Goal: Task Accomplishment & Management: Use online tool/utility

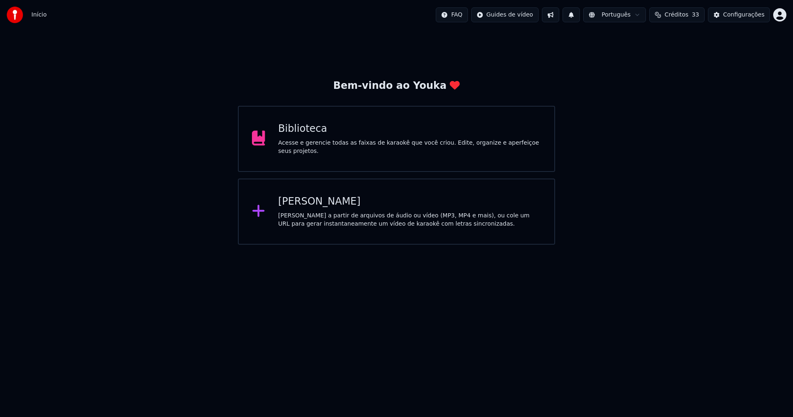
click at [307, 205] on div "[PERSON_NAME]" at bounding box center [409, 201] width 263 height 13
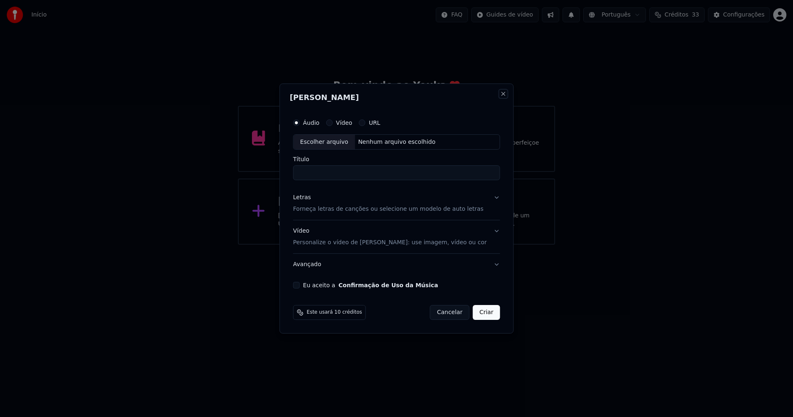
click at [500, 96] on button "Close" at bounding box center [503, 93] width 7 height 7
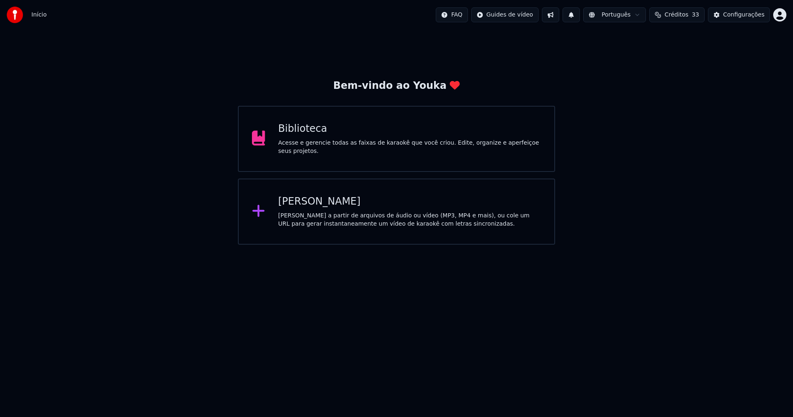
click at [305, 201] on div "[PERSON_NAME]" at bounding box center [409, 201] width 263 height 13
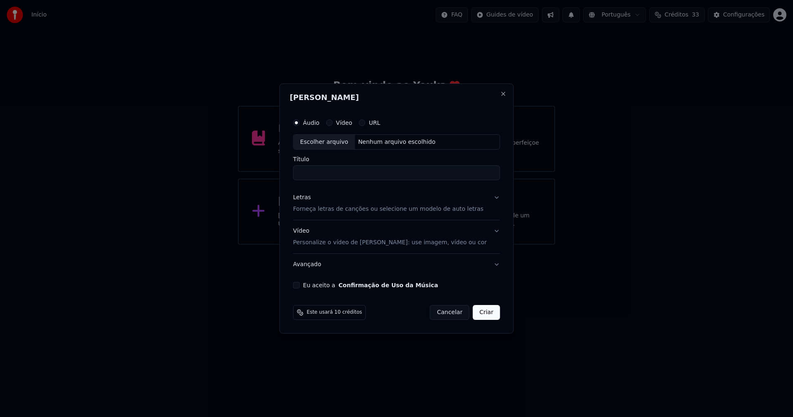
click at [330, 138] on div "Escolher arquivo" at bounding box center [325, 142] width 62 height 15
type input "**********"
click at [310, 200] on div "Letras" at bounding box center [302, 198] width 18 height 8
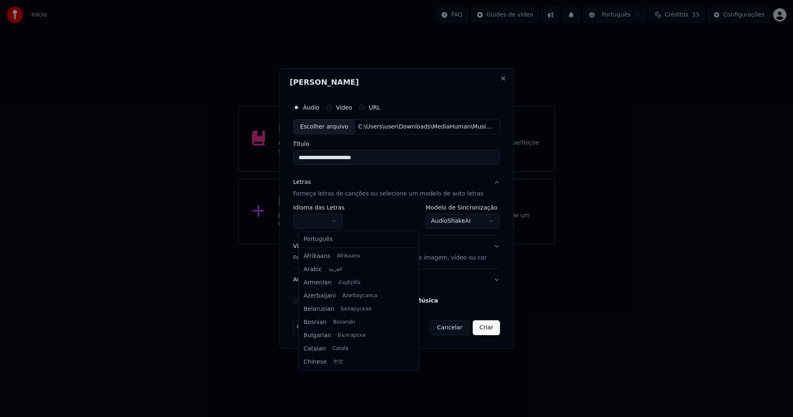
click at [332, 219] on body "**********" at bounding box center [396, 122] width 793 height 244
select select "**"
drag, startPoint x: 323, startPoint y: 242, endPoint x: 332, endPoint y: 235, distance: 10.9
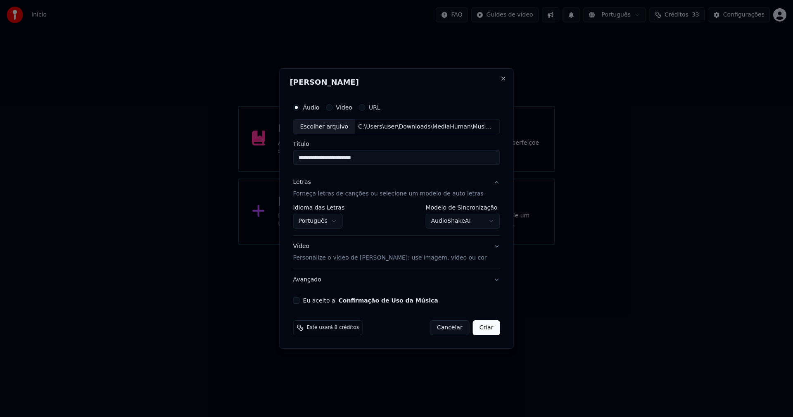
click at [453, 221] on body "**********" at bounding box center [396, 122] width 793 height 244
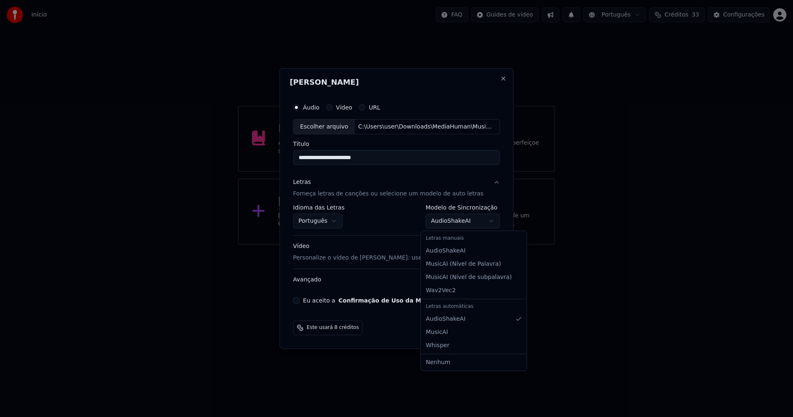
select select "**********"
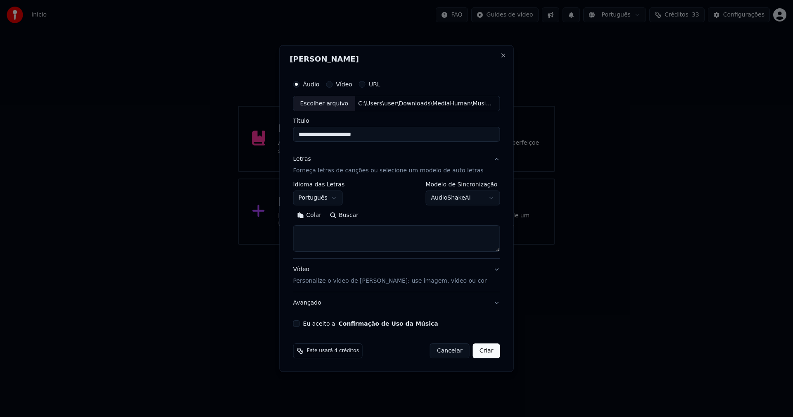
click at [314, 214] on button "Colar" at bounding box center [309, 215] width 33 height 13
click at [300, 324] on button "Eu aceito a Confirmação de Uso da Música" at bounding box center [296, 323] width 7 height 7
click at [481, 351] on button "Criar" at bounding box center [486, 350] width 27 height 15
type textarea "**********"
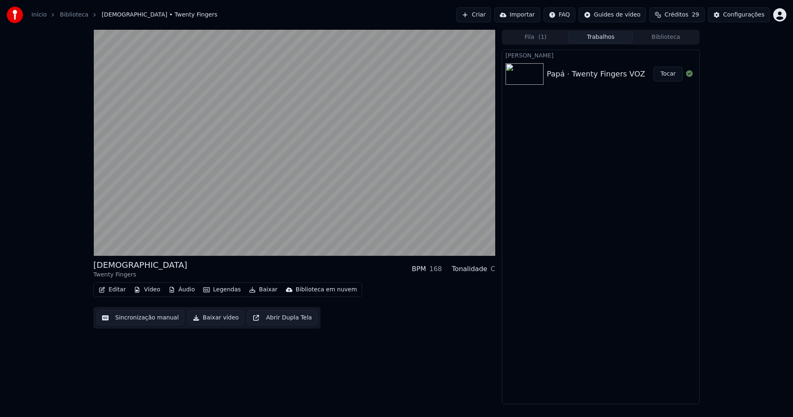
click at [182, 292] on button "Áudio" at bounding box center [181, 290] width 33 height 12
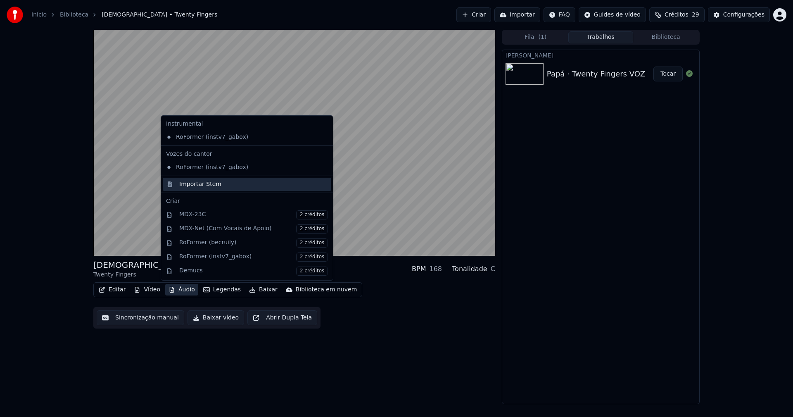
click at [187, 184] on div "Importar Stem" at bounding box center [200, 184] width 42 height 8
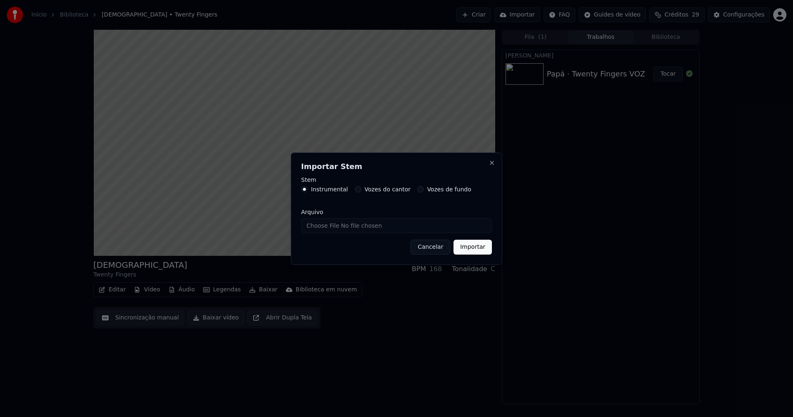
click at [333, 226] on input "Arquivo" at bounding box center [396, 225] width 191 height 15
type input "**********"
click at [472, 247] on button "Importar" at bounding box center [472, 246] width 38 height 15
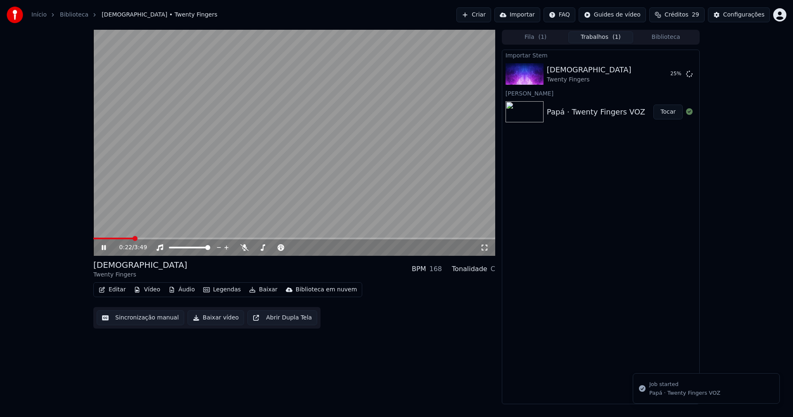
click at [153, 292] on button "Vídeo" at bounding box center [146, 290] width 33 height 12
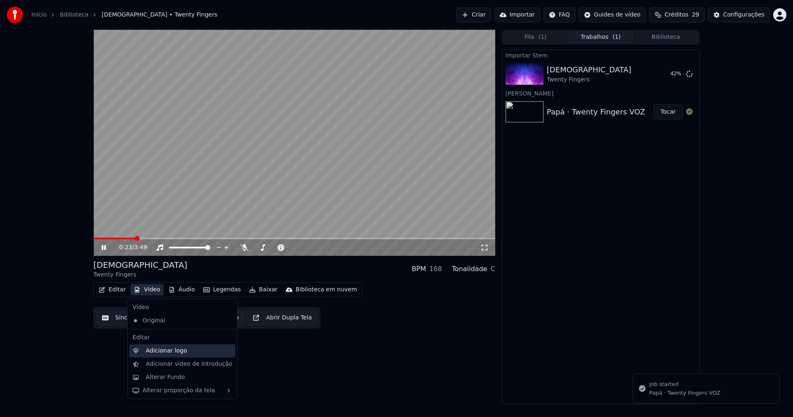
click at [169, 353] on div "Adicionar logo" at bounding box center [166, 350] width 41 height 8
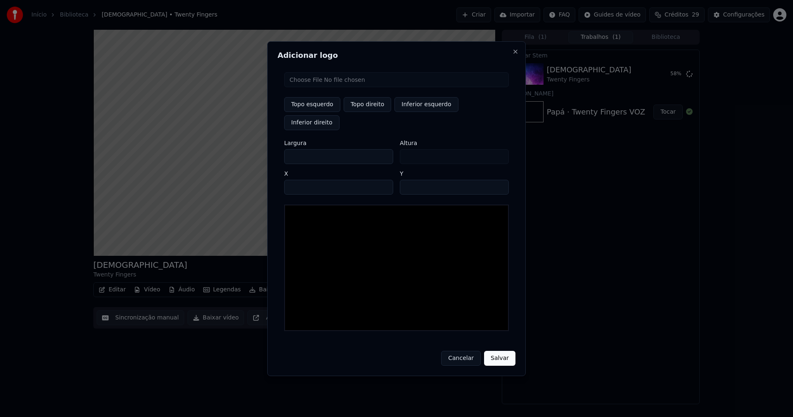
click at [315, 87] on input "file" at bounding box center [396, 79] width 225 height 15
type input "**********"
click at [364, 112] on button "Topo direito" at bounding box center [367, 104] width 47 height 15
type input "****"
drag, startPoint x: 298, startPoint y: 148, endPoint x: 254, endPoint y: 152, distance: 44.8
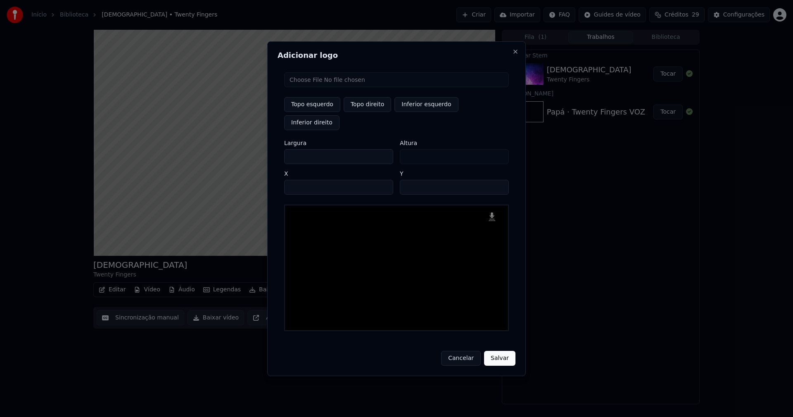
click at [254, 152] on body "Início Biblioteca Papá • Twenty Fingers Criar Importar FAQ Guides de vídeo Créd…" at bounding box center [396, 208] width 793 height 417
type input "**"
type input "***"
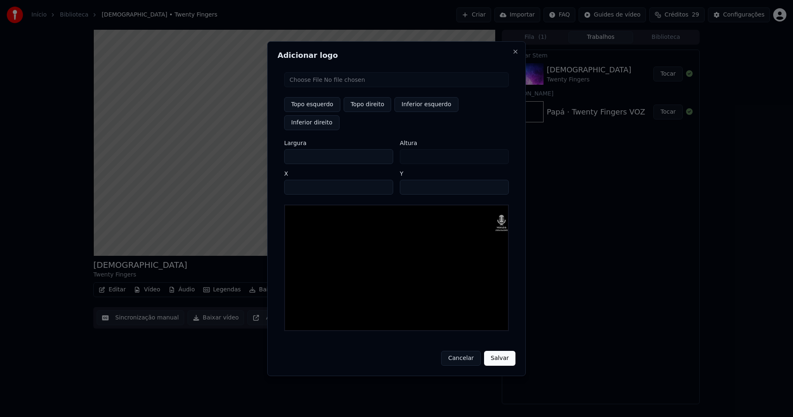
type input "***"
click at [301, 180] on input "****" at bounding box center [338, 187] width 109 height 15
type input "****"
click at [408, 180] on input "**" at bounding box center [454, 187] width 109 height 15
type input "**"
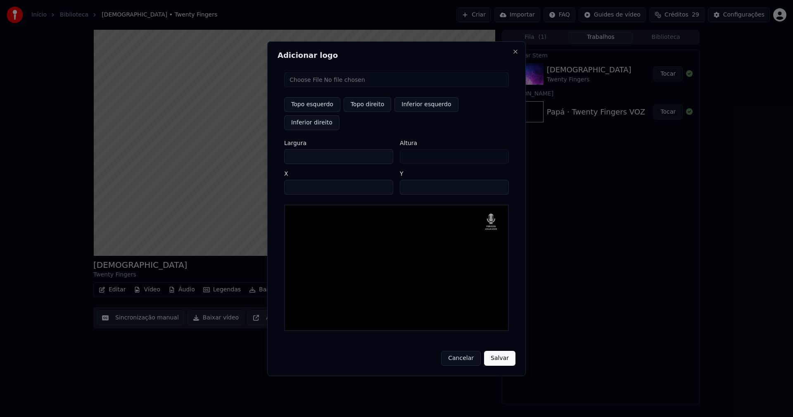
click at [501, 351] on button "Salvar" at bounding box center [499, 358] width 31 height 15
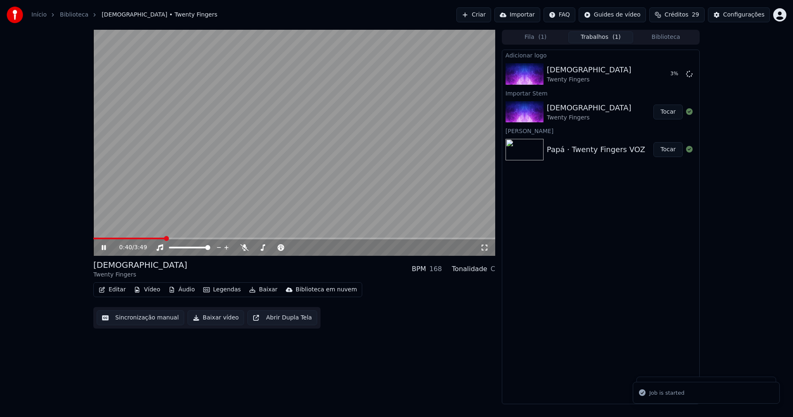
click at [180, 290] on button "Áudio" at bounding box center [181, 290] width 33 height 12
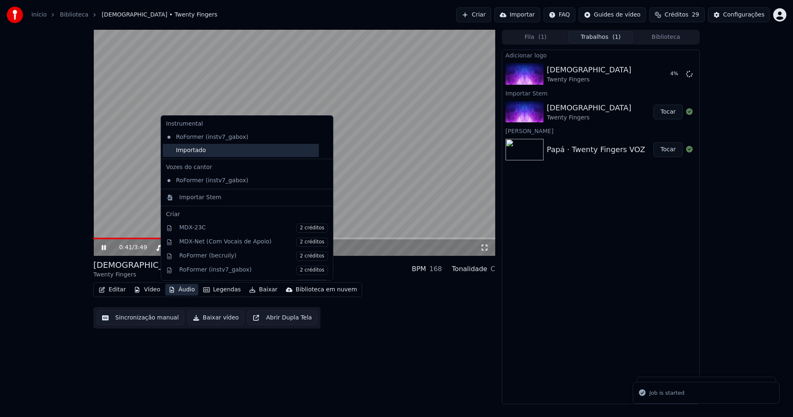
click at [167, 152] on div "Importado" at bounding box center [241, 150] width 156 height 13
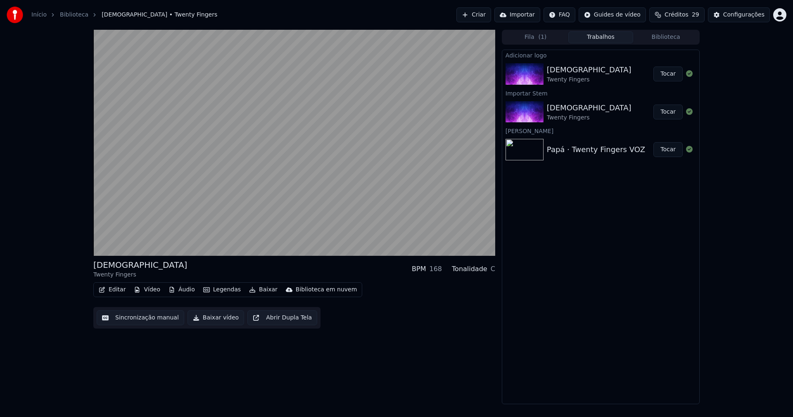
click at [118, 290] on button "Editar" at bounding box center [111, 290] width 33 height 12
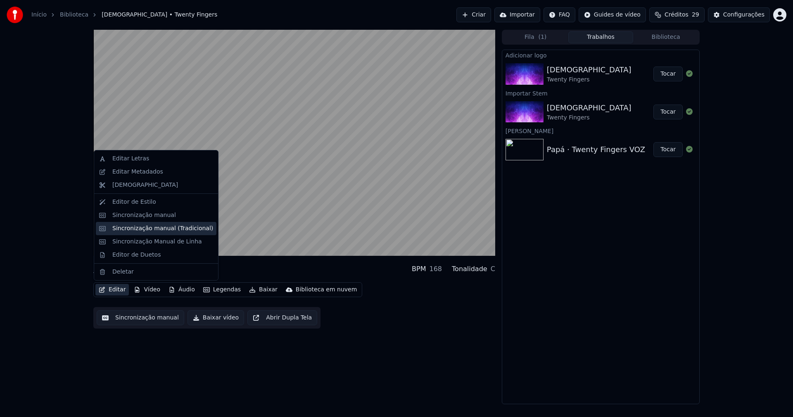
click at [141, 229] on div "Sincronização manual (Tradicional)" at bounding box center [162, 228] width 101 height 8
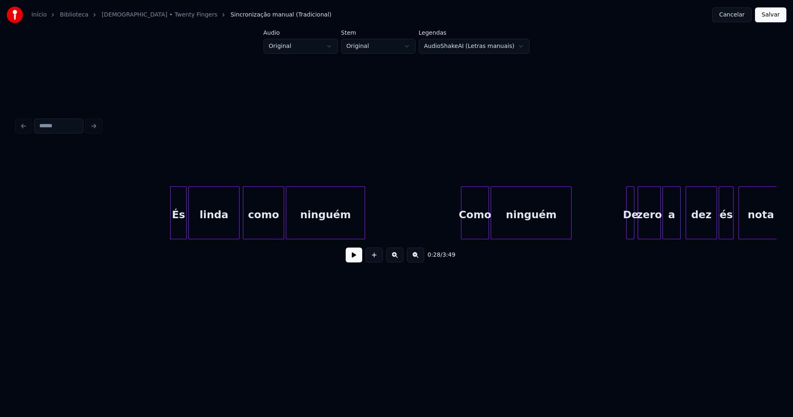
scroll to position [0, 2148]
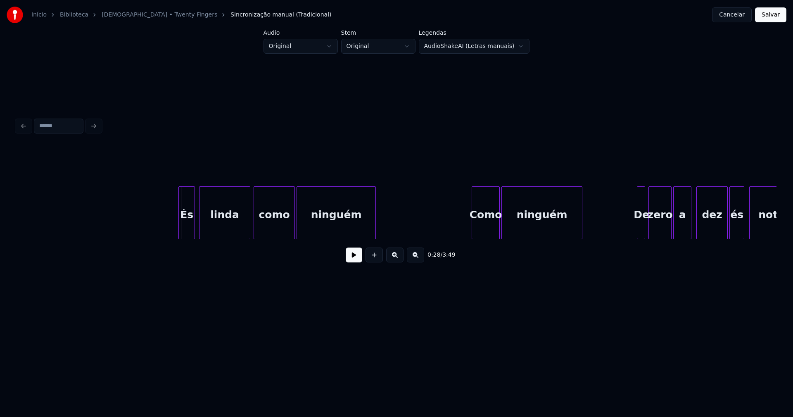
click at [188, 230] on div "És" at bounding box center [187, 215] width 16 height 56
click at [352, 261] on button at bounding box center [354, 254] width 17 height 15
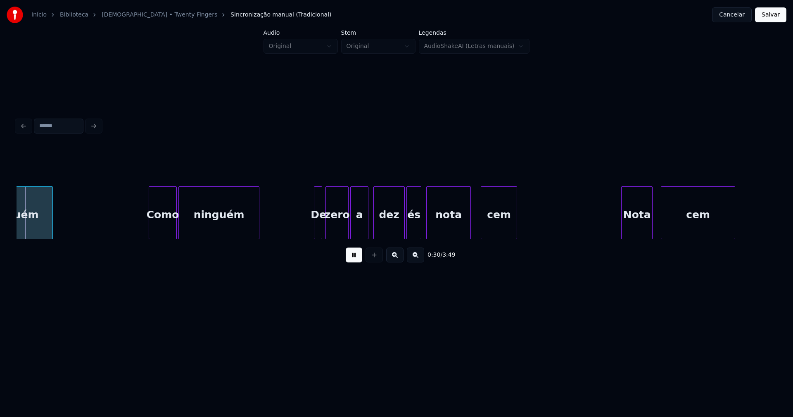
scroll to position [0, 2473]
click at [160, 231] on div "Como" at bounding box center [159, 215] width 27 height 56
click at [305, 234] on div at bounding box center [306, 213] width 2 height 52
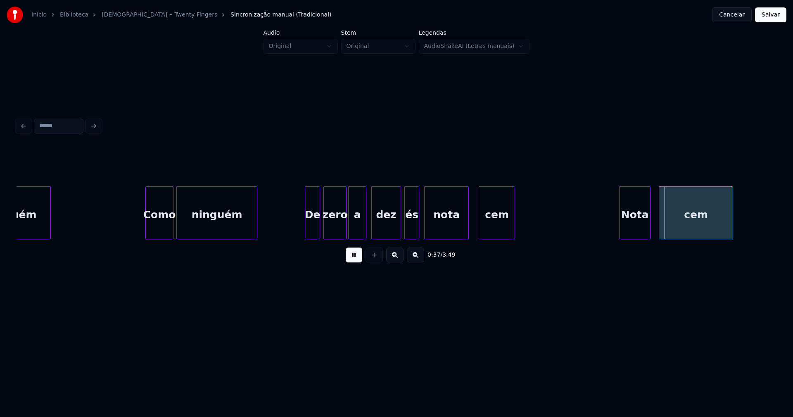
click at [399, 229] on div at bounding box center [399, 213] width 2 height 52
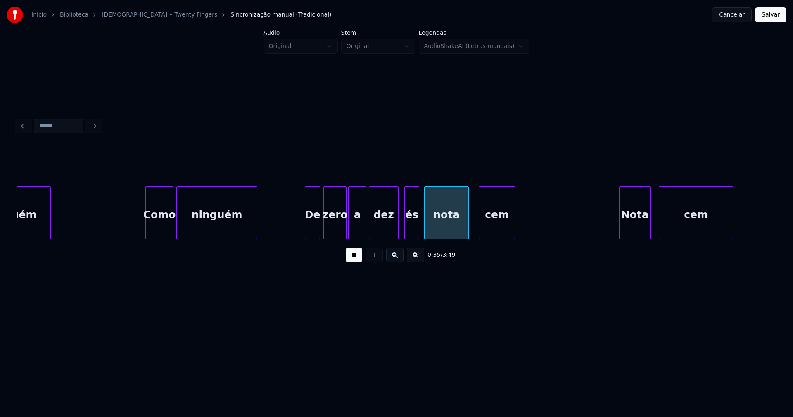
click at [384, 232] on div "dez" at bounding box center [383, 215] width 29 height 56
click at [403, 232] on div "és" at bounding box center [407, 215] width 14 height 56
click at [428, 229] on div "nota" at bounding box center [443, 215] width 44 height 56
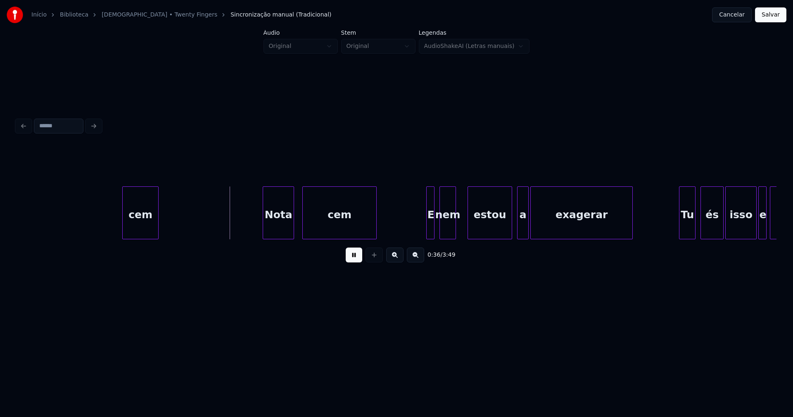
scroll to position [0, 2955]
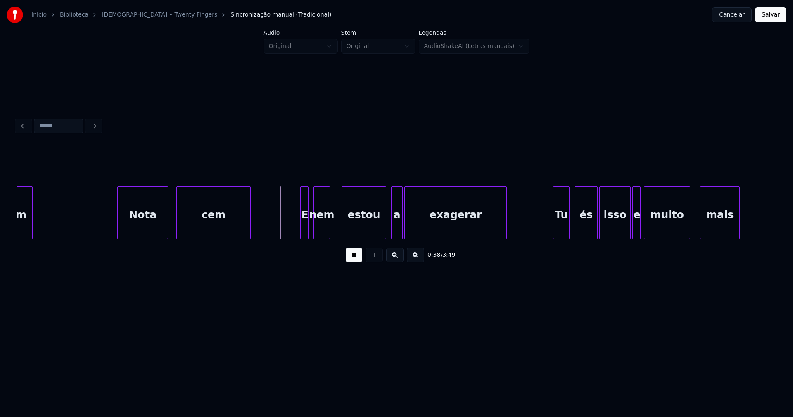
click at [120, 234] on div at bounding box center [119, 213] width 2 height 52
click at [296, 232] on div at bounding box center [297, 213] width 2 height 52
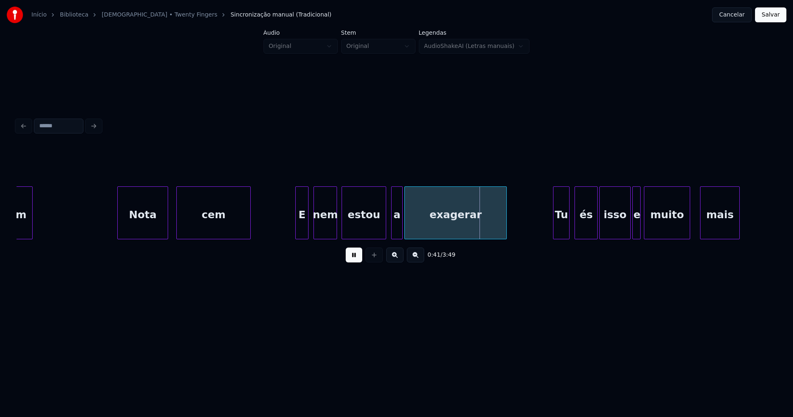
click at [336, 220] on div at bounding box center [335, 213] width 2 height 52
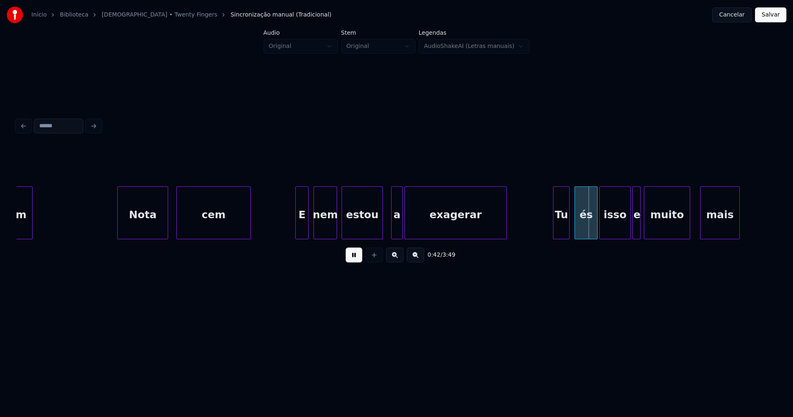
click at [381, 235] on div "estou" at bounding box center [361, 212] width 41 height 53
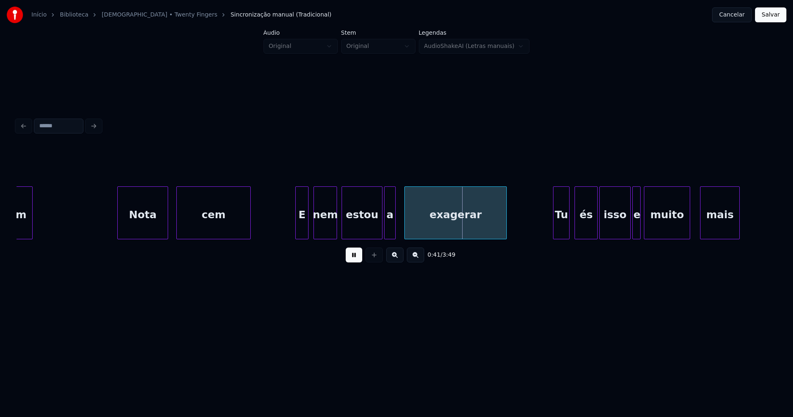
click at [391, 233] on div "a" at bounding box center [389, 215] width 11 height 56
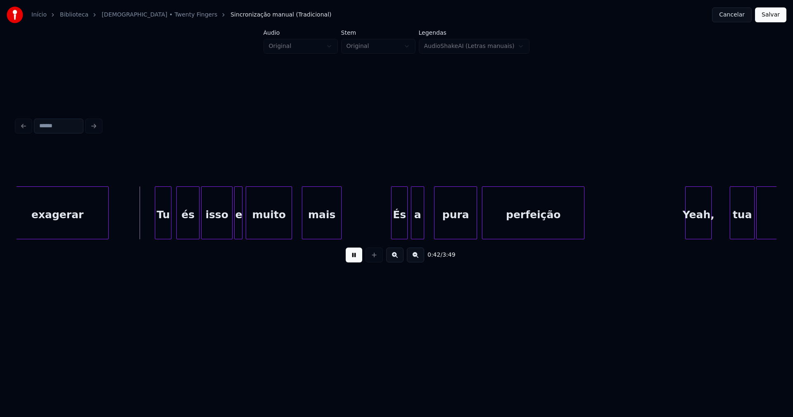
scroll to position [0, 3363]
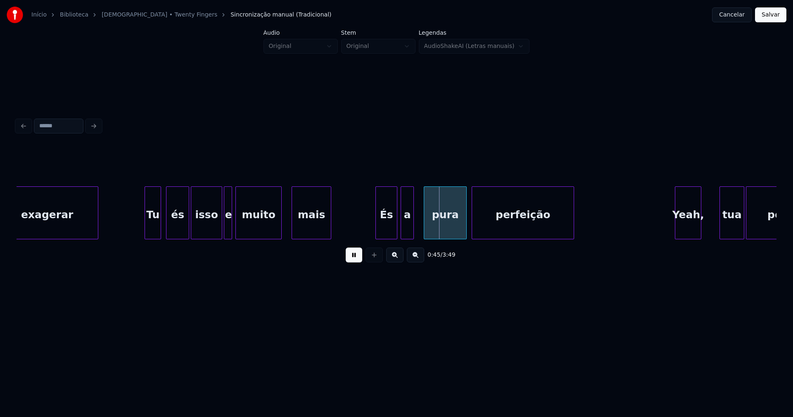
click at [378, 231] on div at bounding box center [377, 213] width 2 height 52
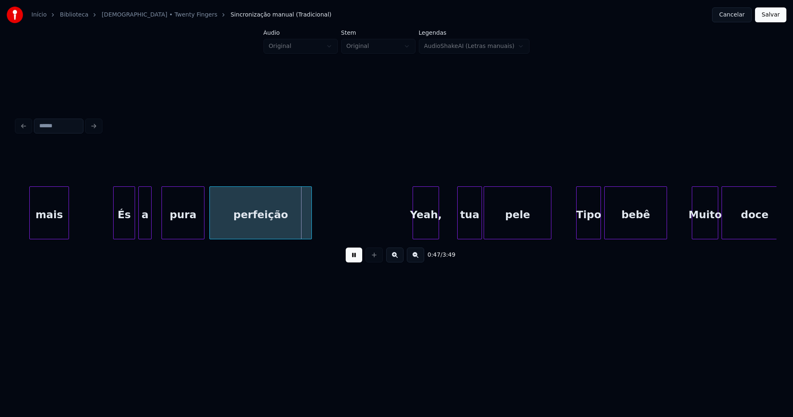
scroll to position [0, 3793]
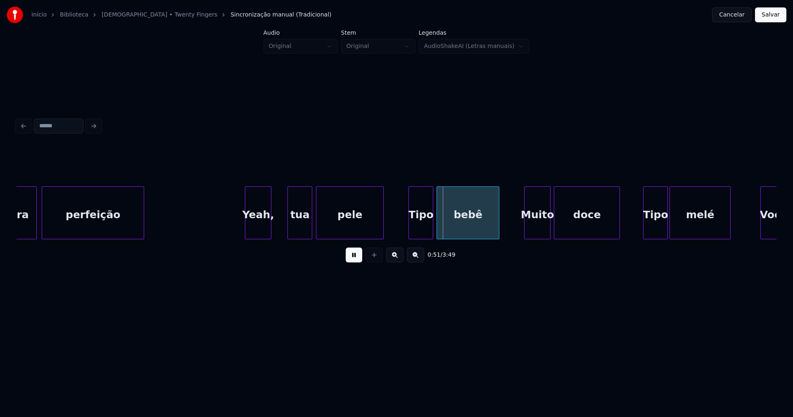
click at [298, 231] on div "tua" at bounding box center [300, 215] width 24 height 56
click at [416, 231] on div "Tipo" at bounding box center [420, 215] width 24 height 56
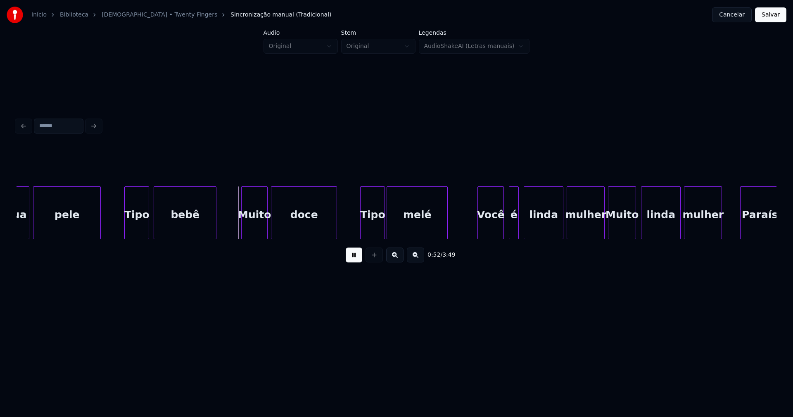
scroll to position [0, 4097]
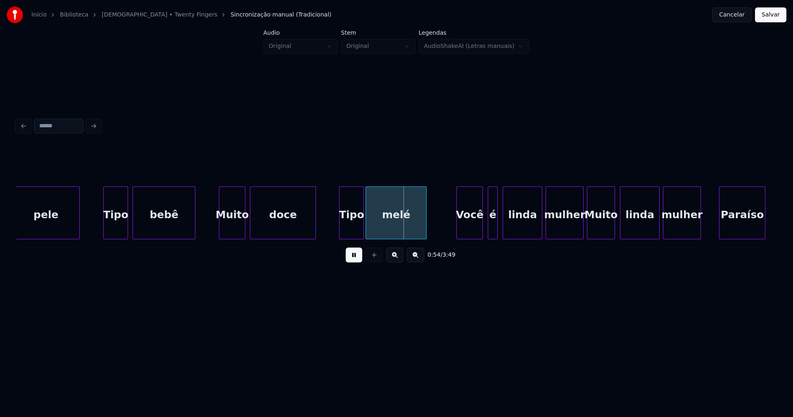
click at [230, 227] on div "Muito" at bounding box center [232, 215] width 26 height 56
click at [355, 230] on div "Tipo" at bounding box center [349, 215] width 24 height 56
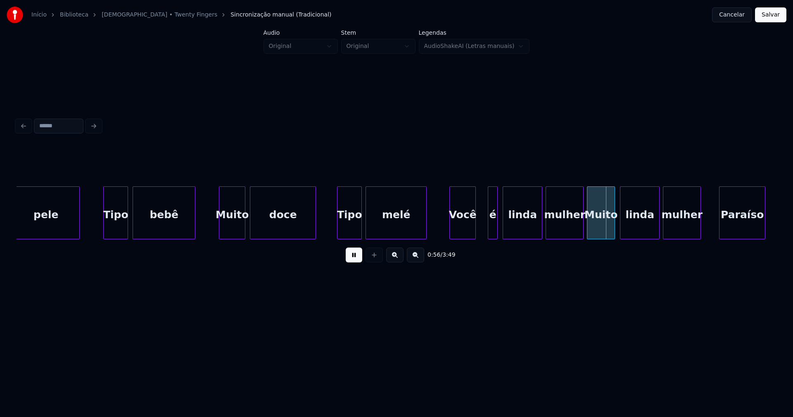
click at [465, 230] on div "Você" at bounding box center [463, 215] width 26 height 56
click at [578, 232] on div at bounding box center [578, 213] width 2 height 52
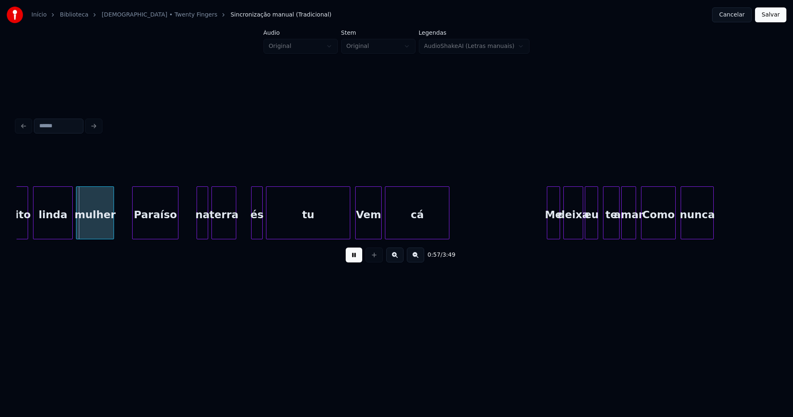
scroll to position [0, 4725]
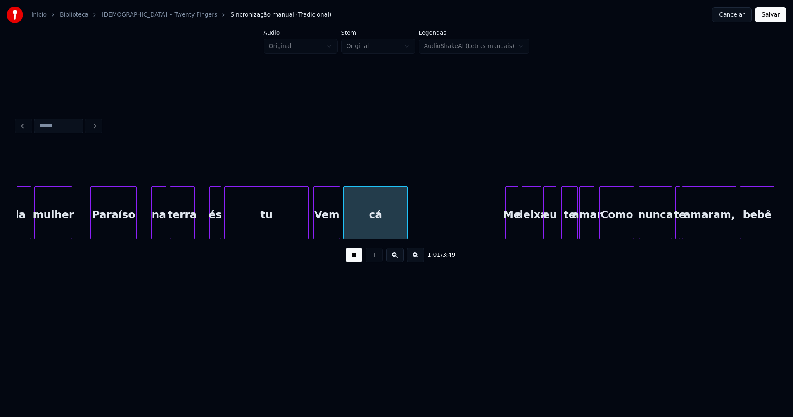
click at [153, 231] on div at bounding box center [153, 213] width 2 height 52
click at [303, 231] on div at bounding box center [302, 213] width 2 height 52
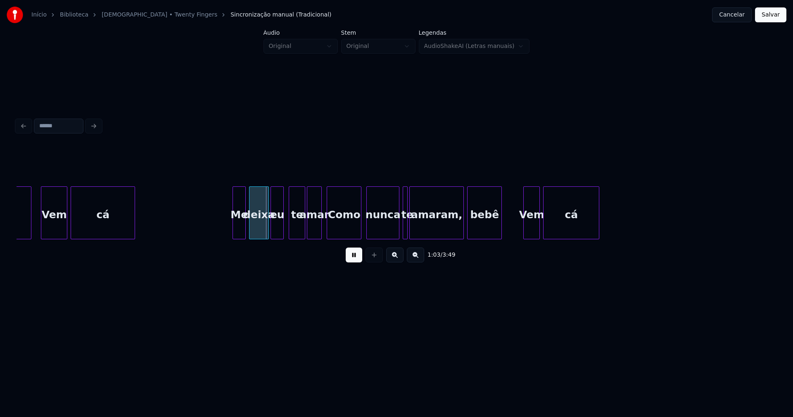
scroll to position [0, 5030]
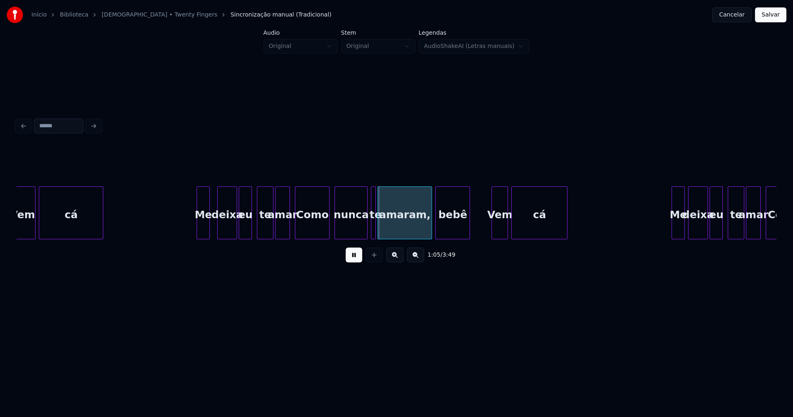
click at [204, 237] on div "Vem cá Me deixa eu te amar Como nunca te amaram, bebê Vem cá Me deixa eu te ama…" at bounding box center [397, 212] width 760 height 53
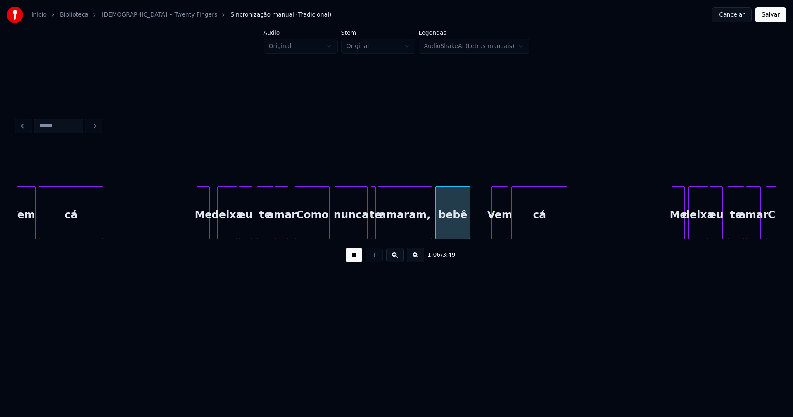
click at [287, 232] on div at bounding box center [286, 213] width 2 height 52
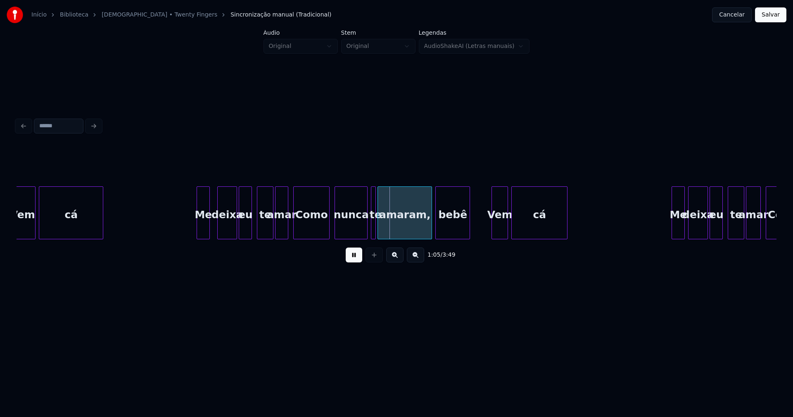
click at [296, 229] on div at bounding box center [295, 213] width 2 height 52
click at [488, 234] on div at bounding box center [488, 213] width 2 height 52
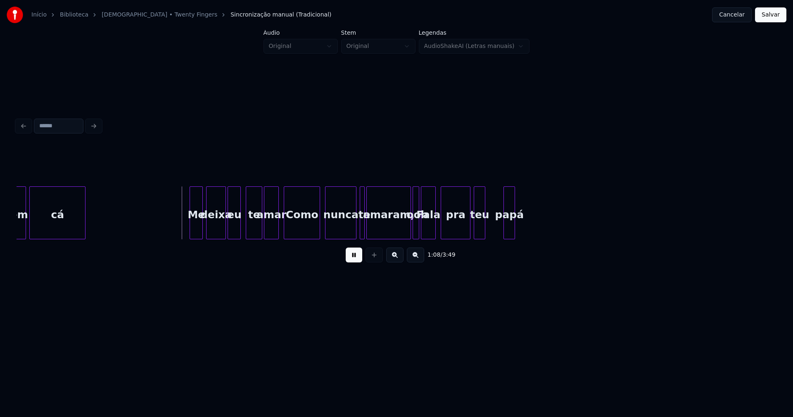
scroll to position [0, 5533]
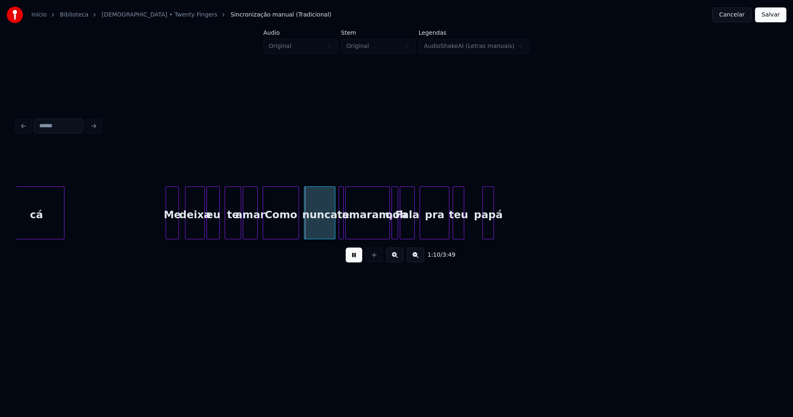
click at [173, 233] on div "Me" at bounding box center [172, 215] width 12 height 56
click at [358, 261] on button at bounding box center [354, 254] width 17 height 15
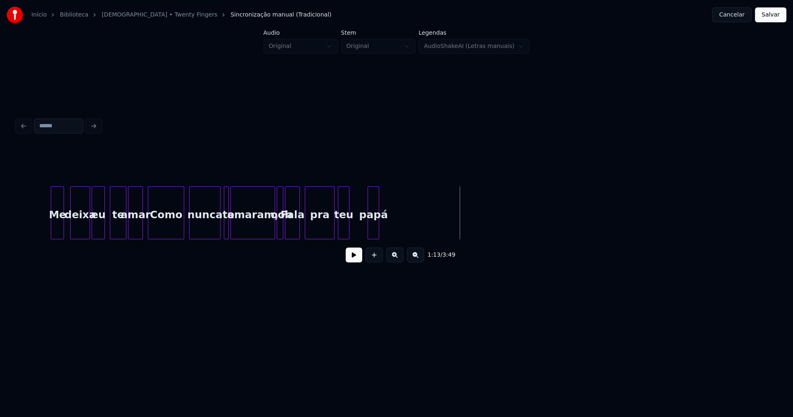
scroll to position [0, 5627]
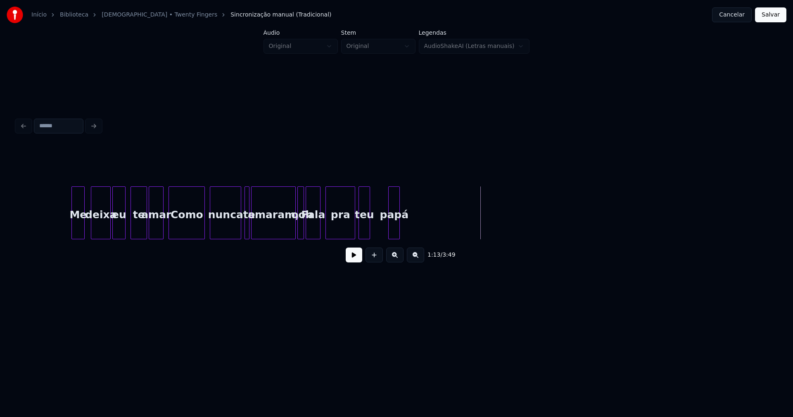
click at [349, 258] on button at bounding box center [354, 254] width 17 height 15
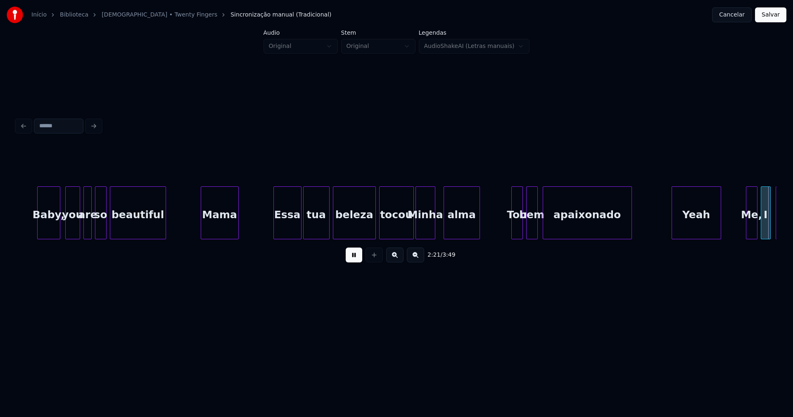
scroll to position [0, 11706]
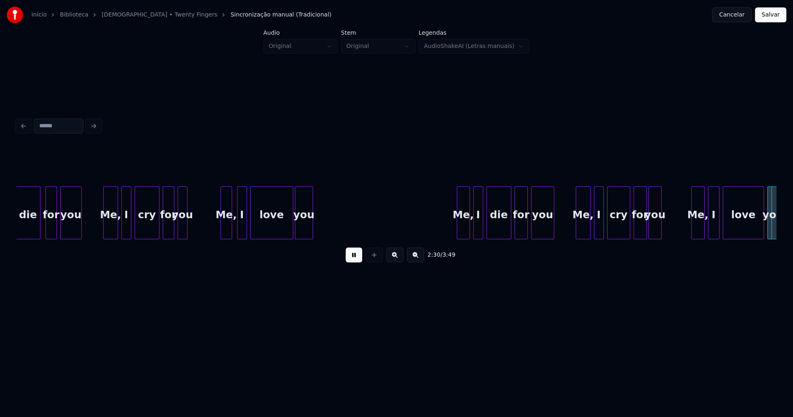
click at [352, 261] on button at bounding box center [354, 254] width 17 height 15
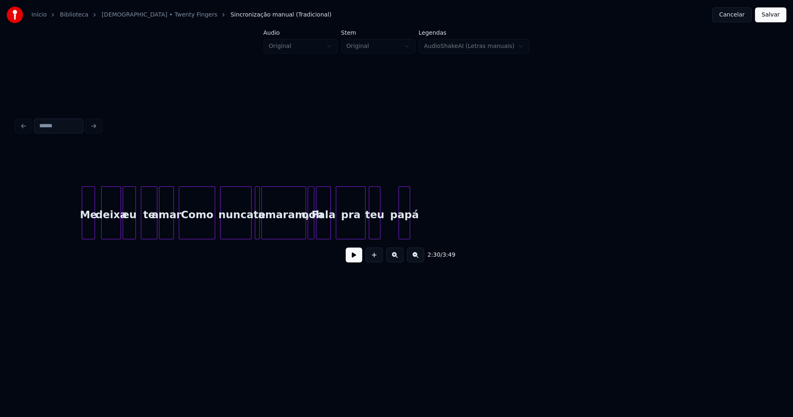
scroll to position [0, 5627]
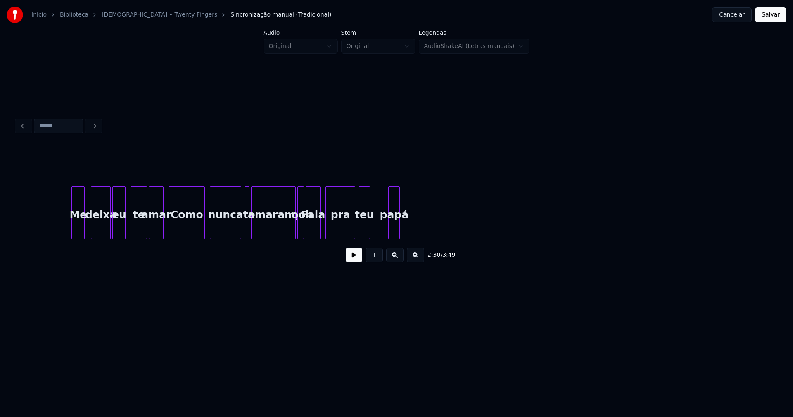
click at [737, 15] on button "Cancelar" at bounding box center [732, 14] width 40 height 15
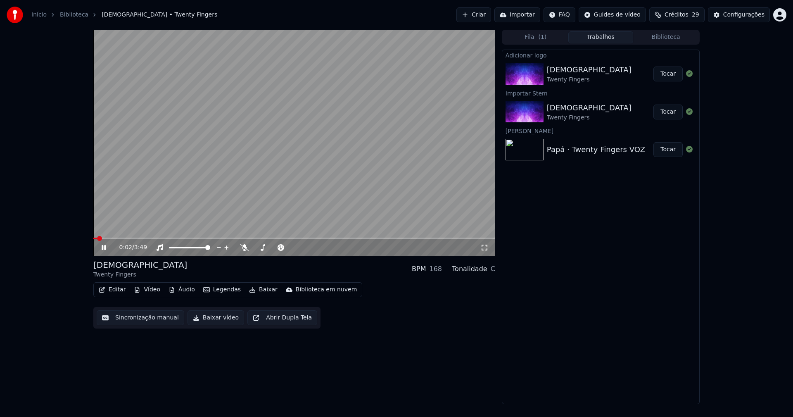
click at [103, 249] on icon at bounding box center [104, 247] width 4 height 5
click at [675, 33] on button "Biblioteca" at bounding box center [665, 37] width 65 height 12
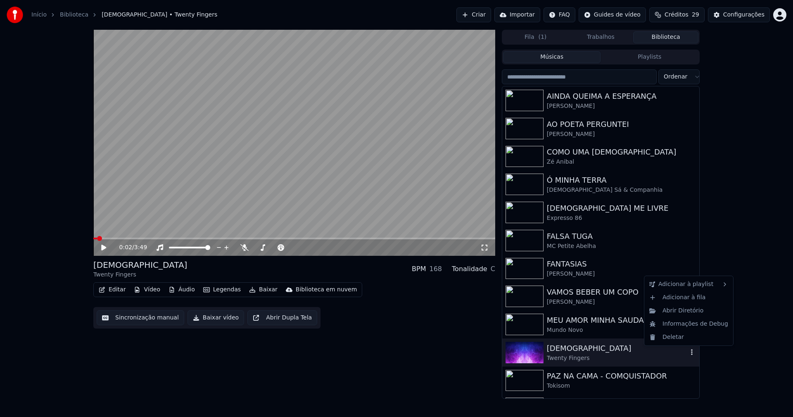
click at [687, 352] on icon "button" at bounding box center [691, 351] width 8 height 7
click at [672, 338] on div "Deletar" at bounding box center [688, 336] width 85 height 13
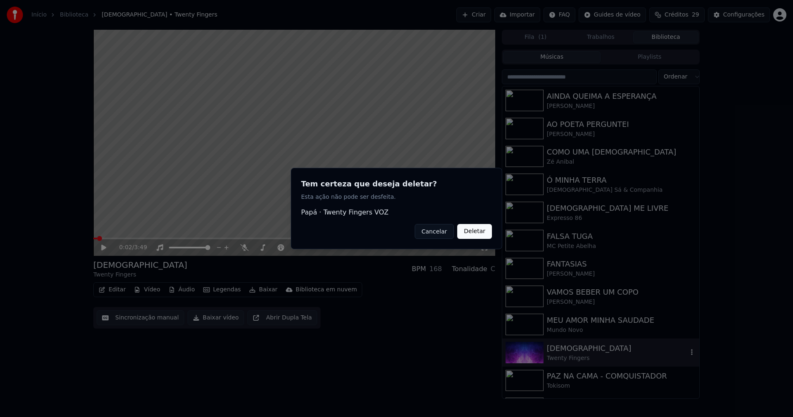
click at [471, 233] on button "Deletar" at bounding box center [474, 231] width 35 height 15
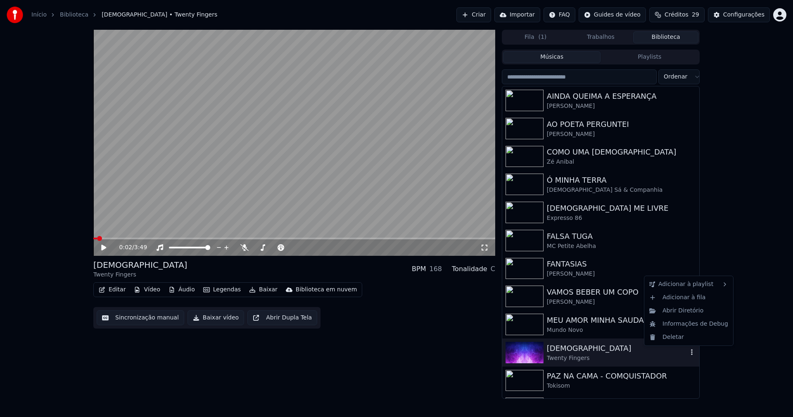
click at [687, 353] on icon "button" at bounding box center [691, 351] width 8 height 7
